Goal: Find specific page/section: Find specific page/section

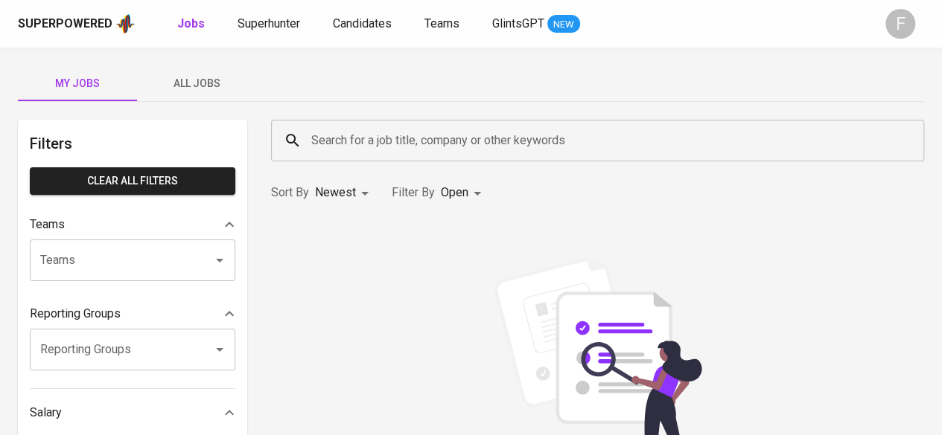
click at [530, 140] on input "Search for a job title, company or other keywords" at bounding box center [600, 141] width 587 height 28
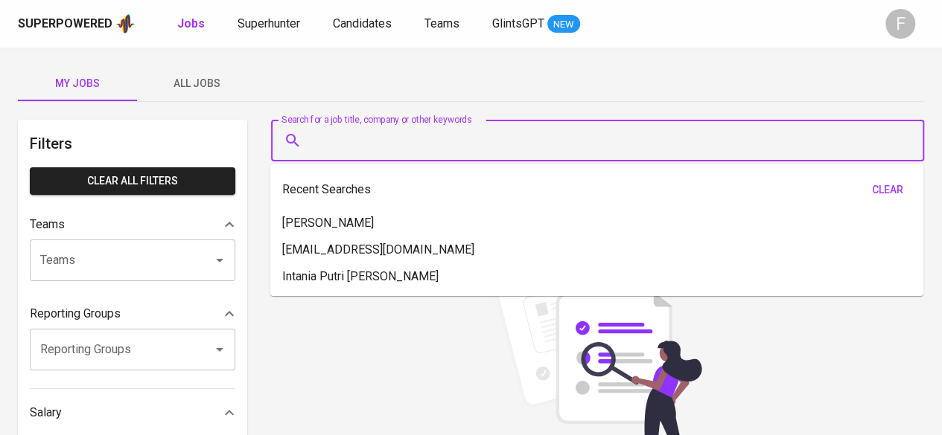
paste input "[PERSON_NAME]"
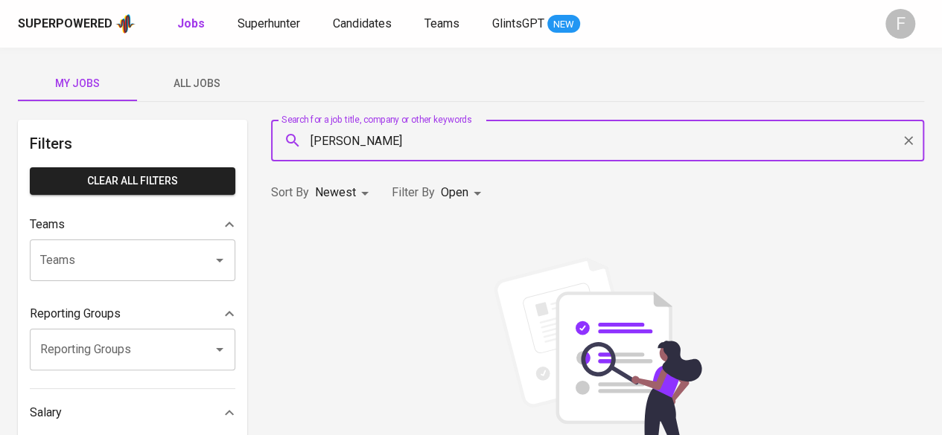
type input "[PERSON_NAME]"
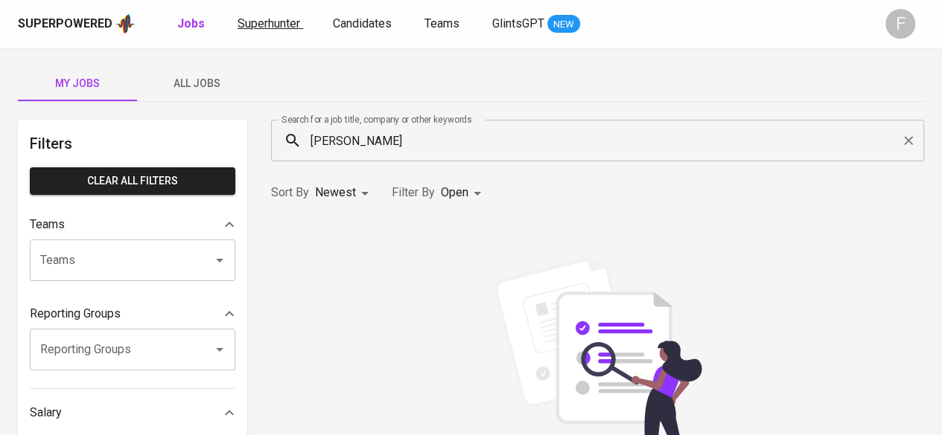
click at [269, 22] on span "Superhunter" at bounding box center [268, 23] width 63 height 14
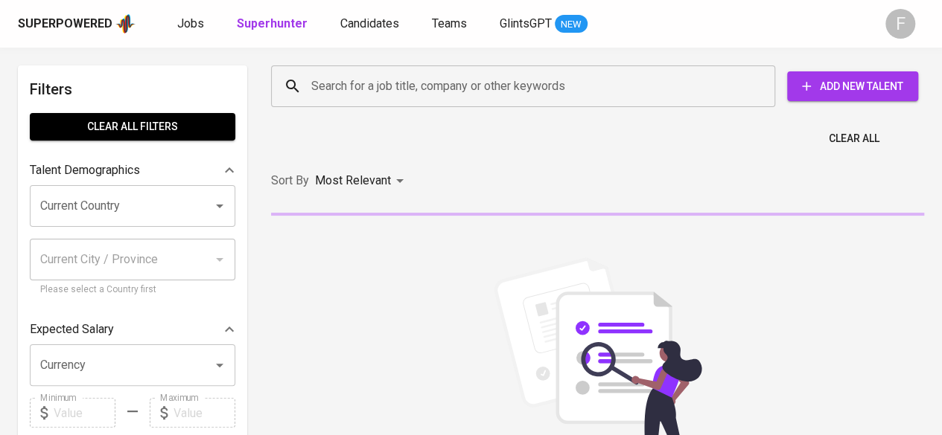
click at [402, 96] on input "Search for a job title, company or other keywords" at bounding box center [526, 86] width 438 height 28
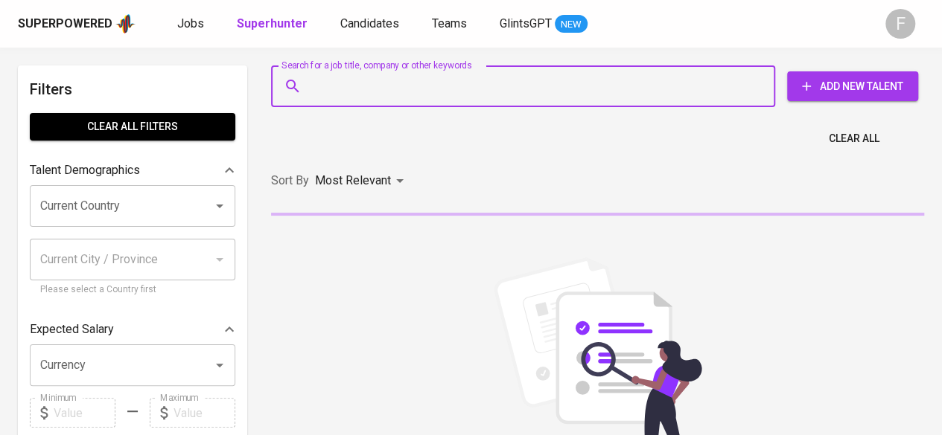
paste input "[PERSON_NAME]"
type input "[PERSON_NAME]"
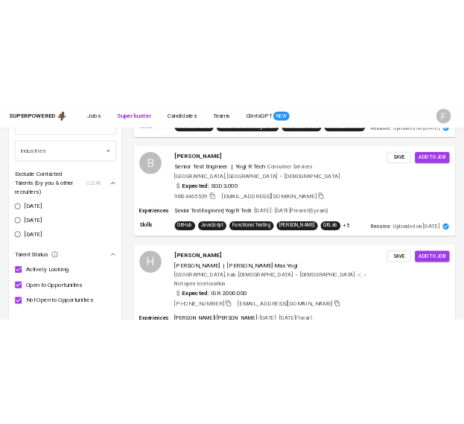
scroll to position [1635, 0]
